Goal: Task Accomplishment & Management: Complete application form

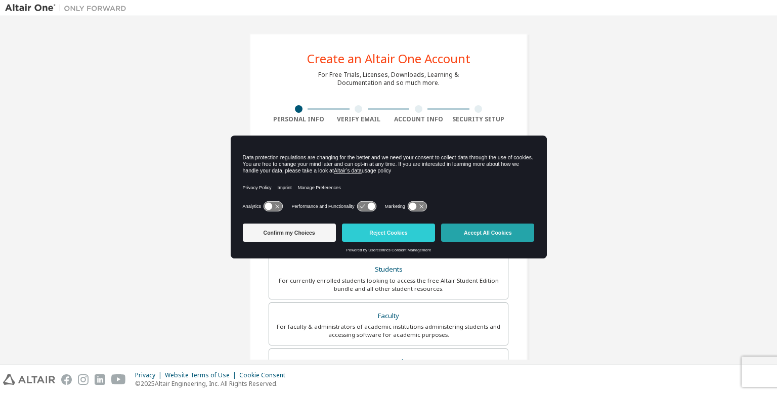
click at [476, 228] on button "Accept All Cookies" at bounding box center [487, 233] width 93 height 18
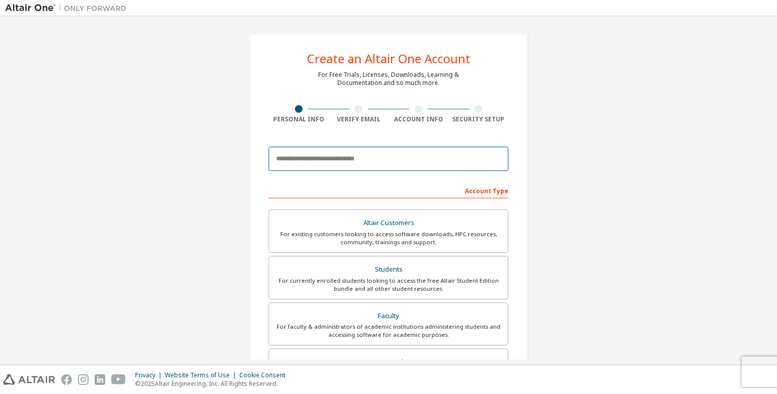
click at [360, 166] on input "email" at bounding box center [389, 159] width 240 height 24
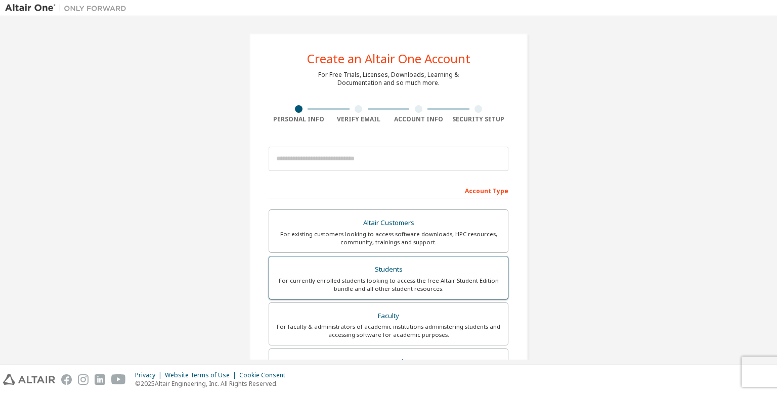
click at [413, 275] on div "Students" at bounding box center [388, 269] width 227 height 14
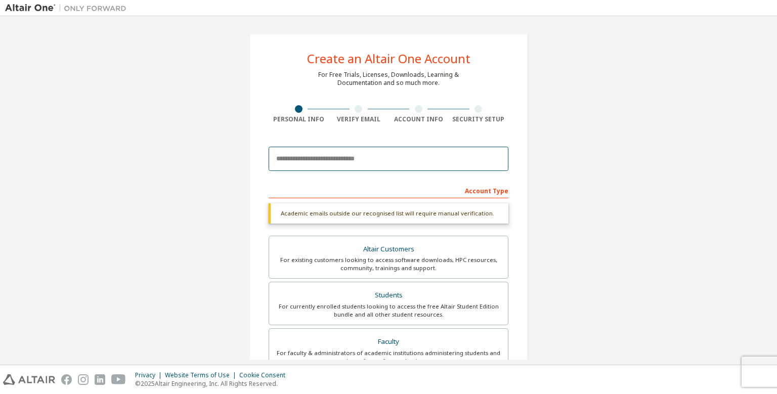
click at [361, 161] on input "email" at bounding box center [389, 159] width 240 height 24
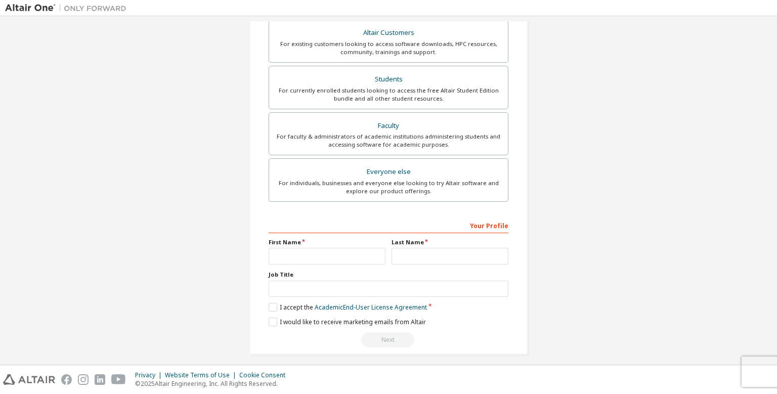
scroll to position [194, 0]
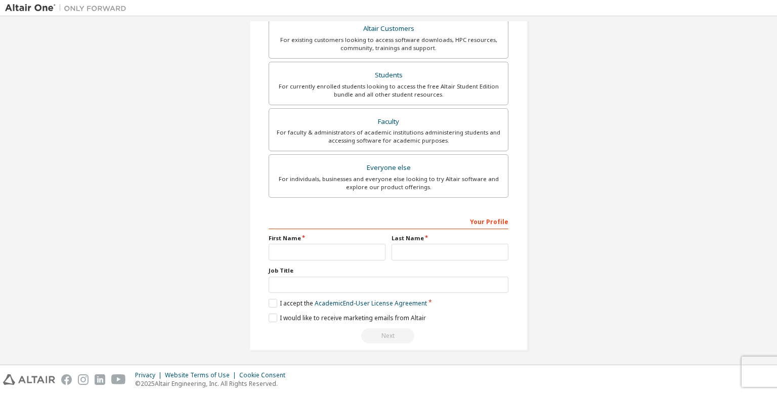
type input "**********"
click at [370, 246] on input "text" at bounding box center [327, 252] width 117 height 17
click at [338, 252] on input "text" at bounding box center [327, 252] width 117 height 17
type input "*****"
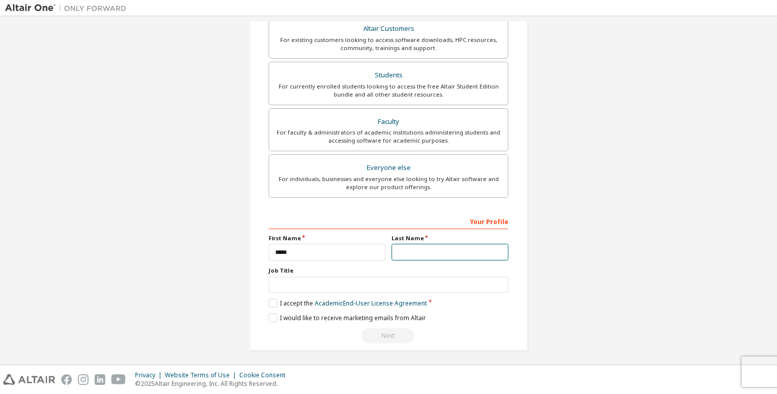
click at [468, 255] on input "text" at bounding box center [449, 252] width 117 height 17
type input "*****"
click at [301, 299] on label "I accept the Academic End-User License Agreement" at bounding box center [348, 303] width 158 height 9
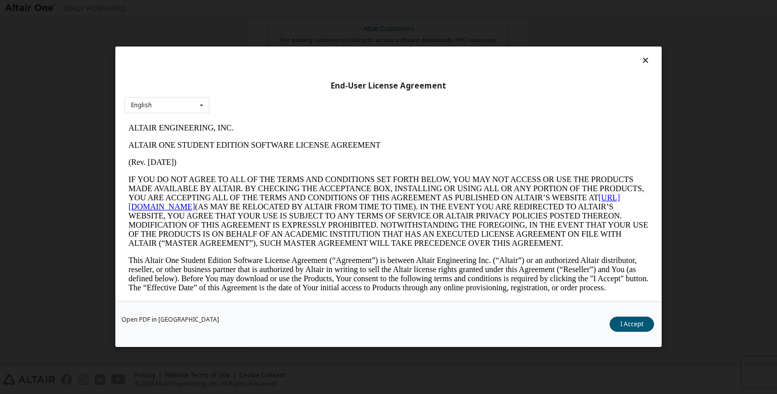
scroll to position [0, 0]
click at [617, 324] on button "I Accept" at bounding box center [631, 324] width 45 height 15
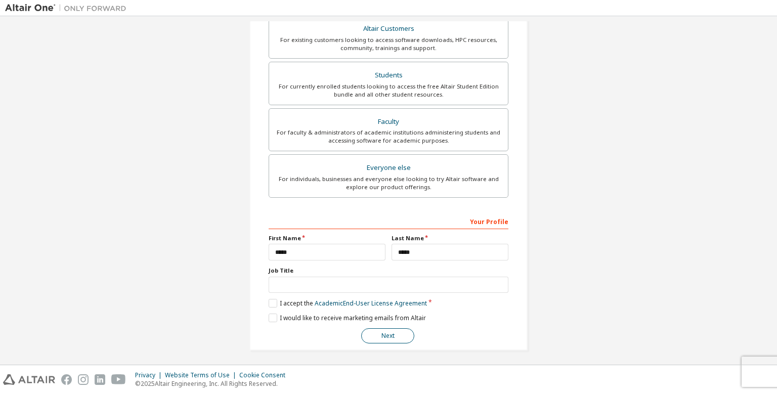
click at [400, 333] on button "Next" at bounding box center [387, 335] width 53 height 15
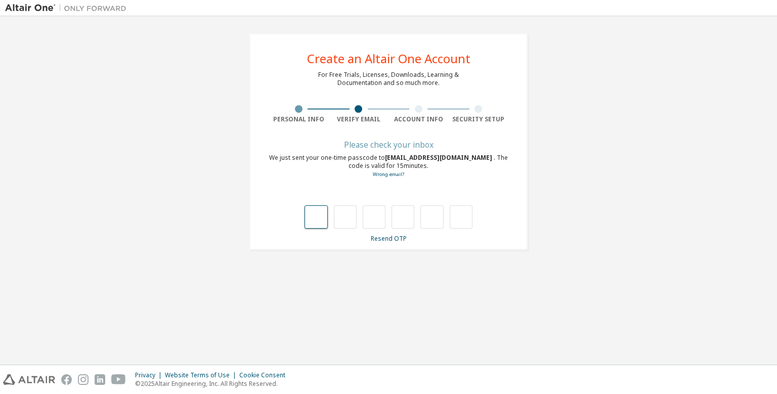
type input "*"
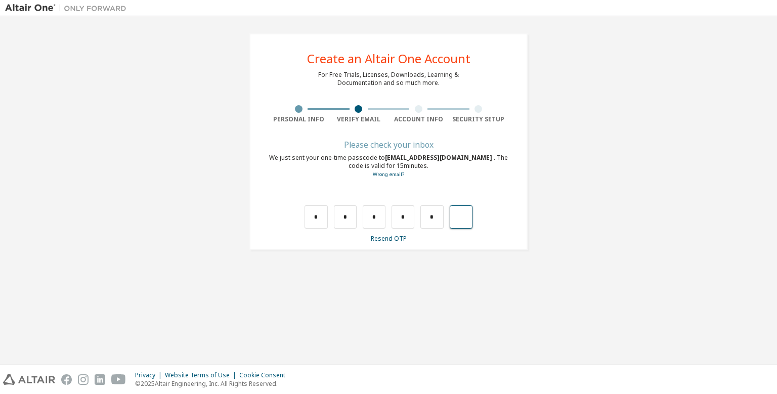
type input "*"
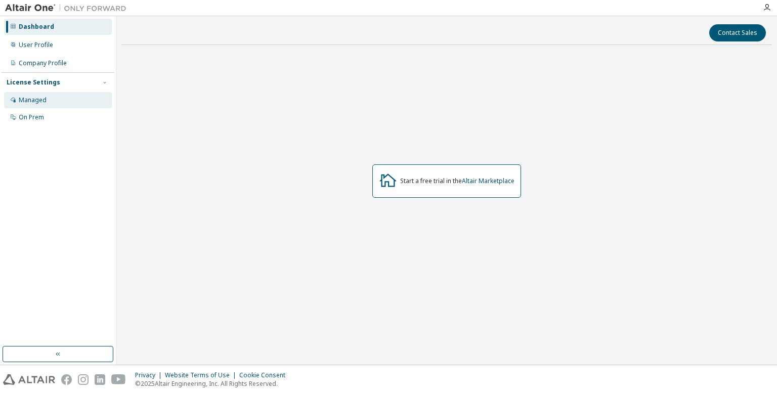
click at [71, 100] on div "Managed" at bounding box center [58, 100] width 108 height 16
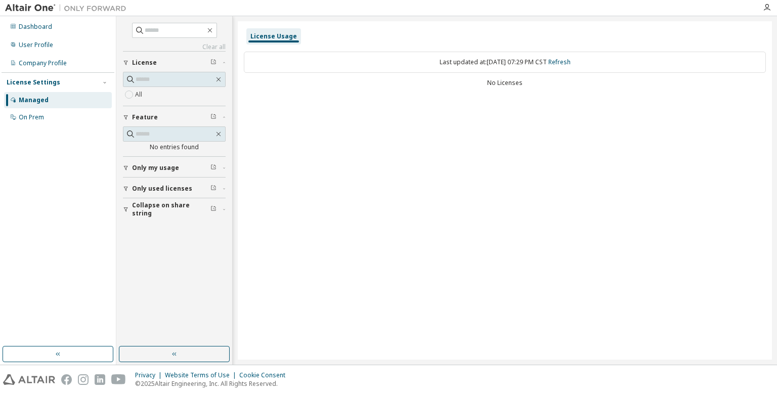
click at [72, 159] on div "Dashboard User Profile Company Profile License Settings Managed On Prem" at bounding box center [58, 181] width 113 height 327
